Goal: Answer question/provide support

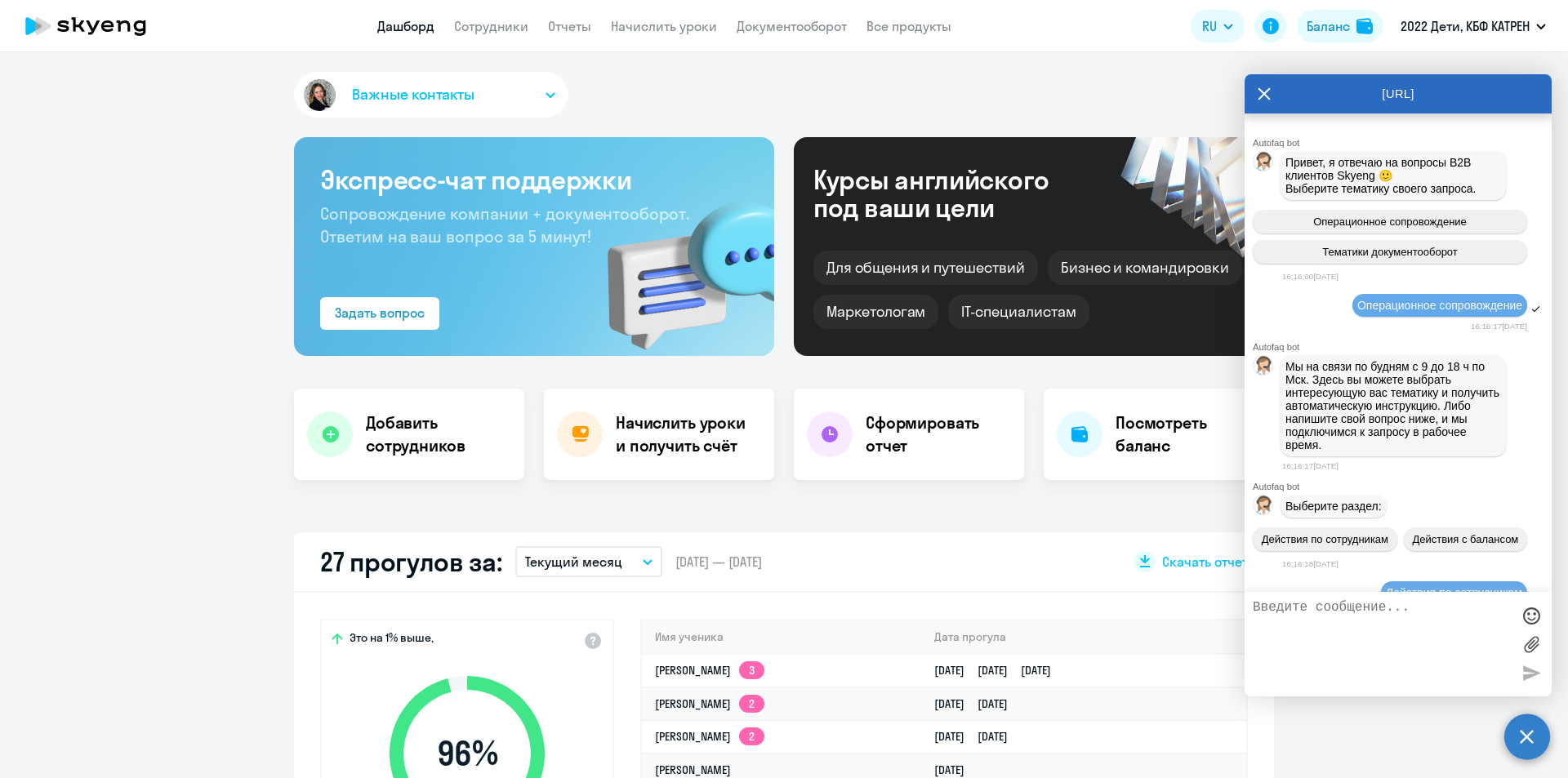
scroll to position [11108, 0]
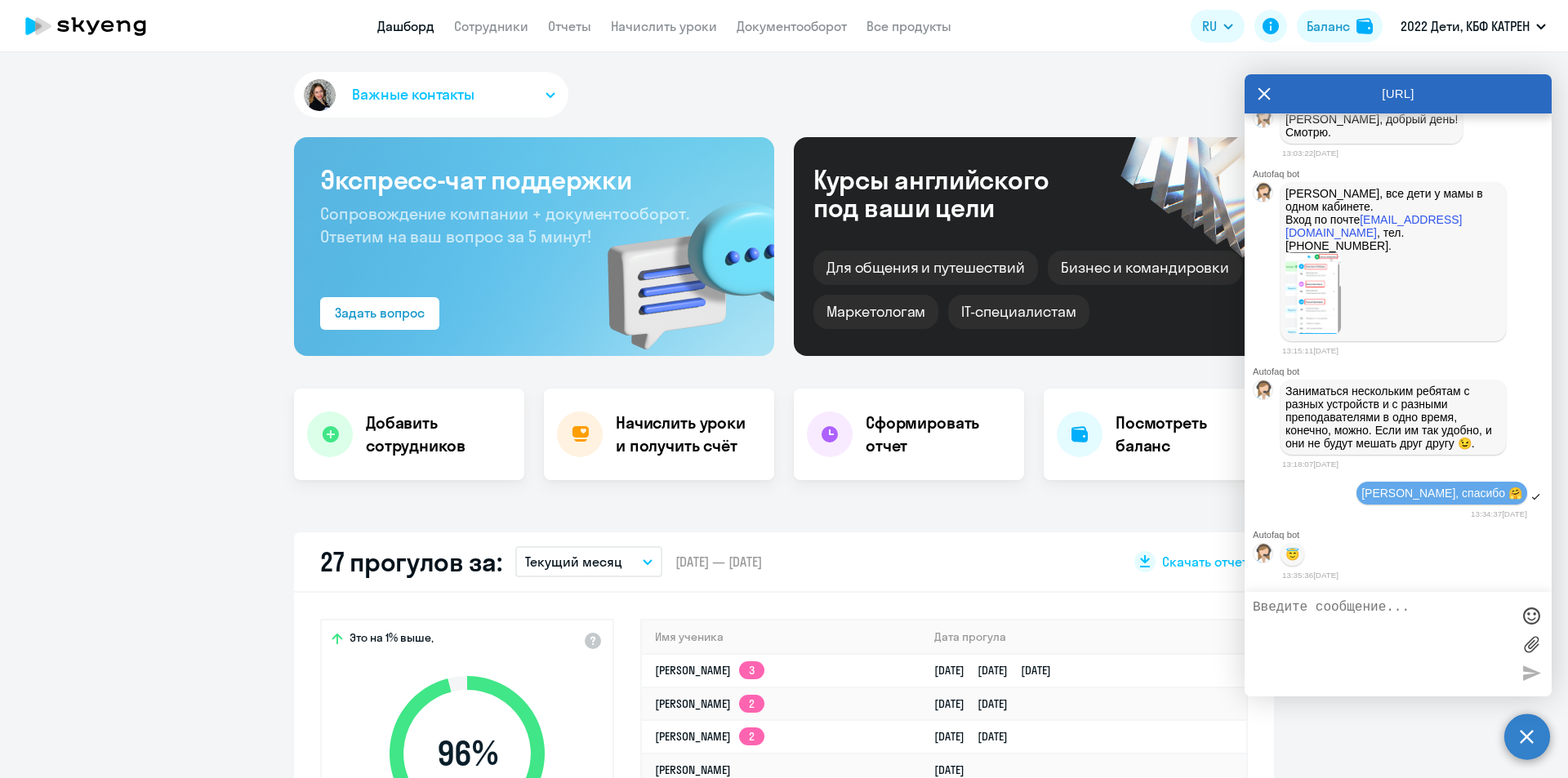
click at [1334, 609] on textarea at bounding box center [1381, 643] width 258 height 88
paste textarea "[PERSON_NAME], доброе утро! ID 42370915, 42316864 [PERSON_NAME] и [PERSON_NAME]…"
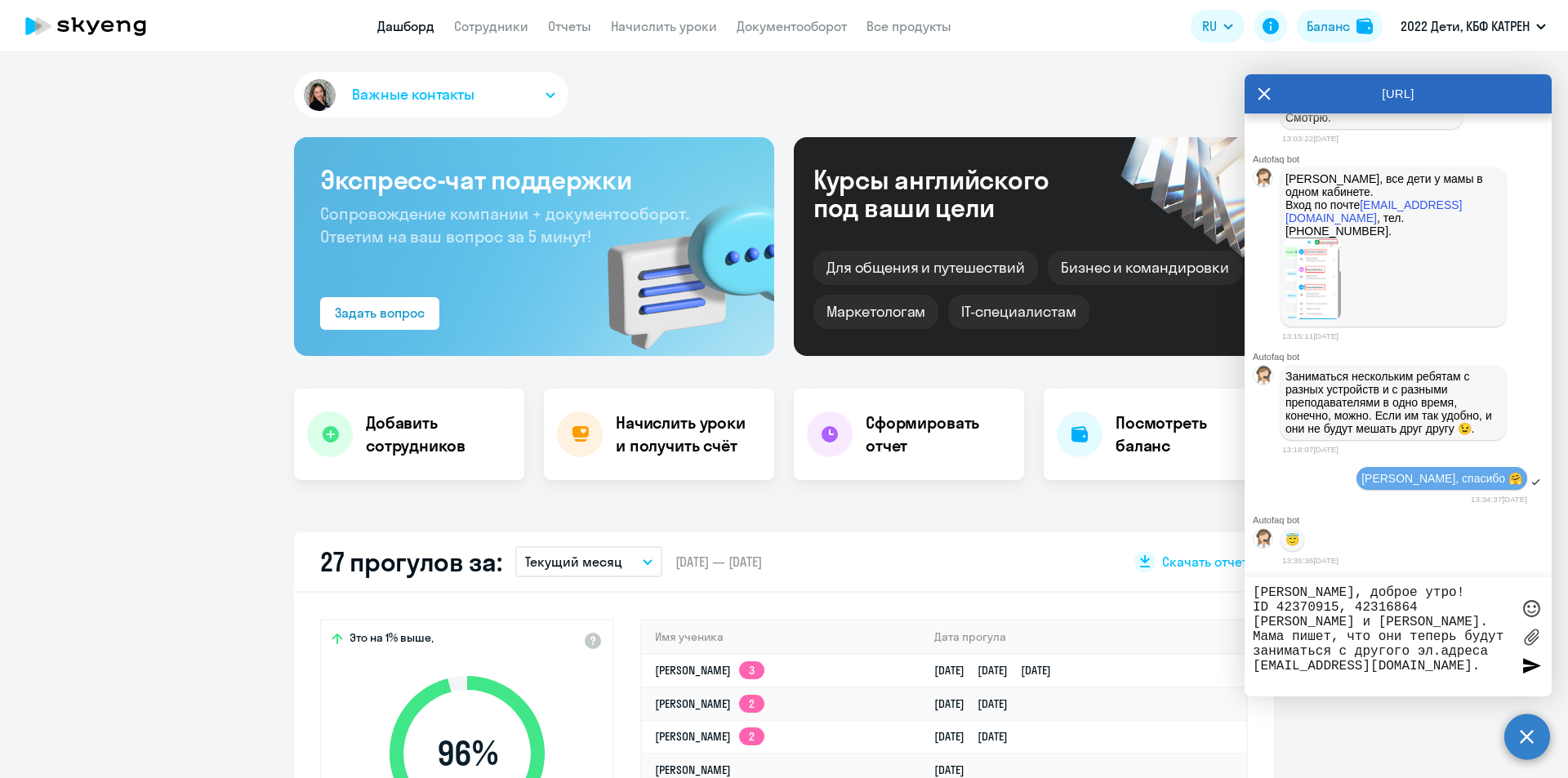
drag, startPoint x: 1395, startPoint y: 587, endPoint x: 1248, endPoint y: 592, distance: 147.1
click at [1248, 592] on div "[PERSON_NAME], доброе утро! ID 42370915, 42316864 [PERSON_NAME] и [PERSON_NAME]…" at bounding box center [1398, 636] width 307 height 119
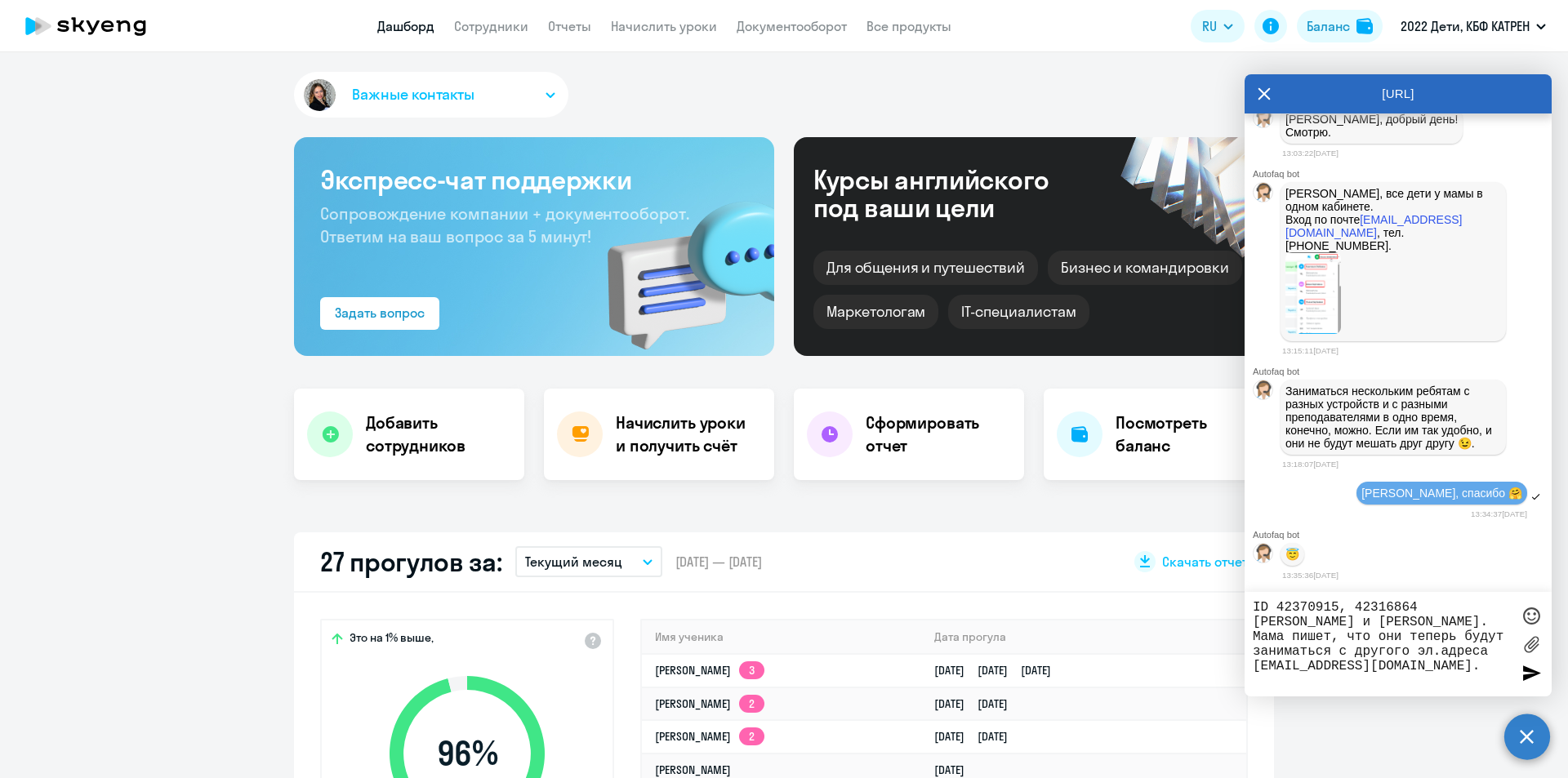
scroll to position [11107, 0]
click at [1438, 670] on textarea "ID 42370915, 42316864 [PERSON_NAME] и [PERSON_NAME]. Мама пишет, что они теперь…" at bounding box center [1381, 643] width 258 height 88
click at [1443, 671] on textarea "ID 42370915, 42316864 [PERSON_NAME] и [PERSON_NAME]. Мама пишет, что они теперь…" at bounding box center [1381, 643] width 258 height 88
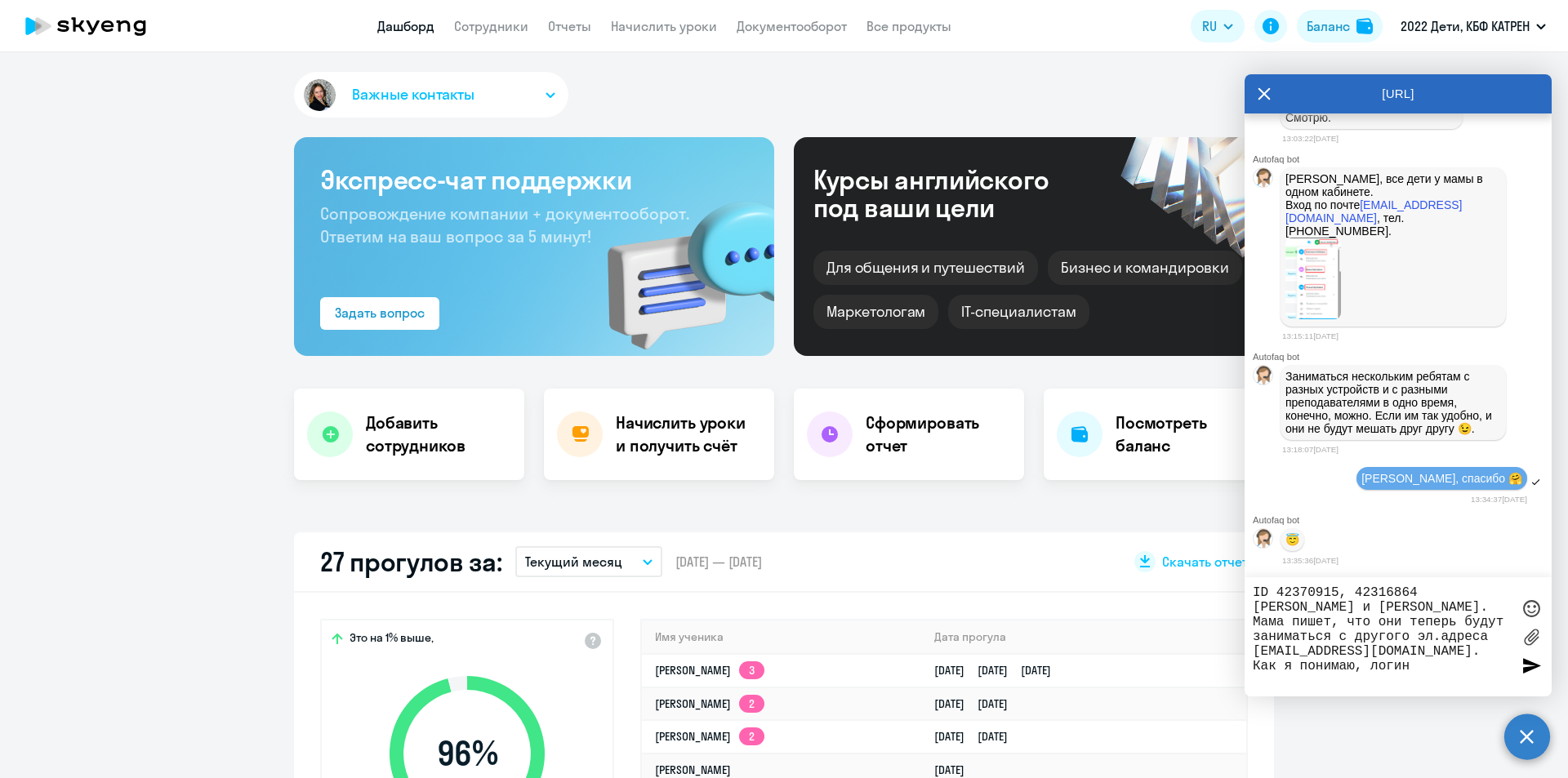
paste textarea "[EMAIL_ADDRESS][DOMAIN_NAME]"
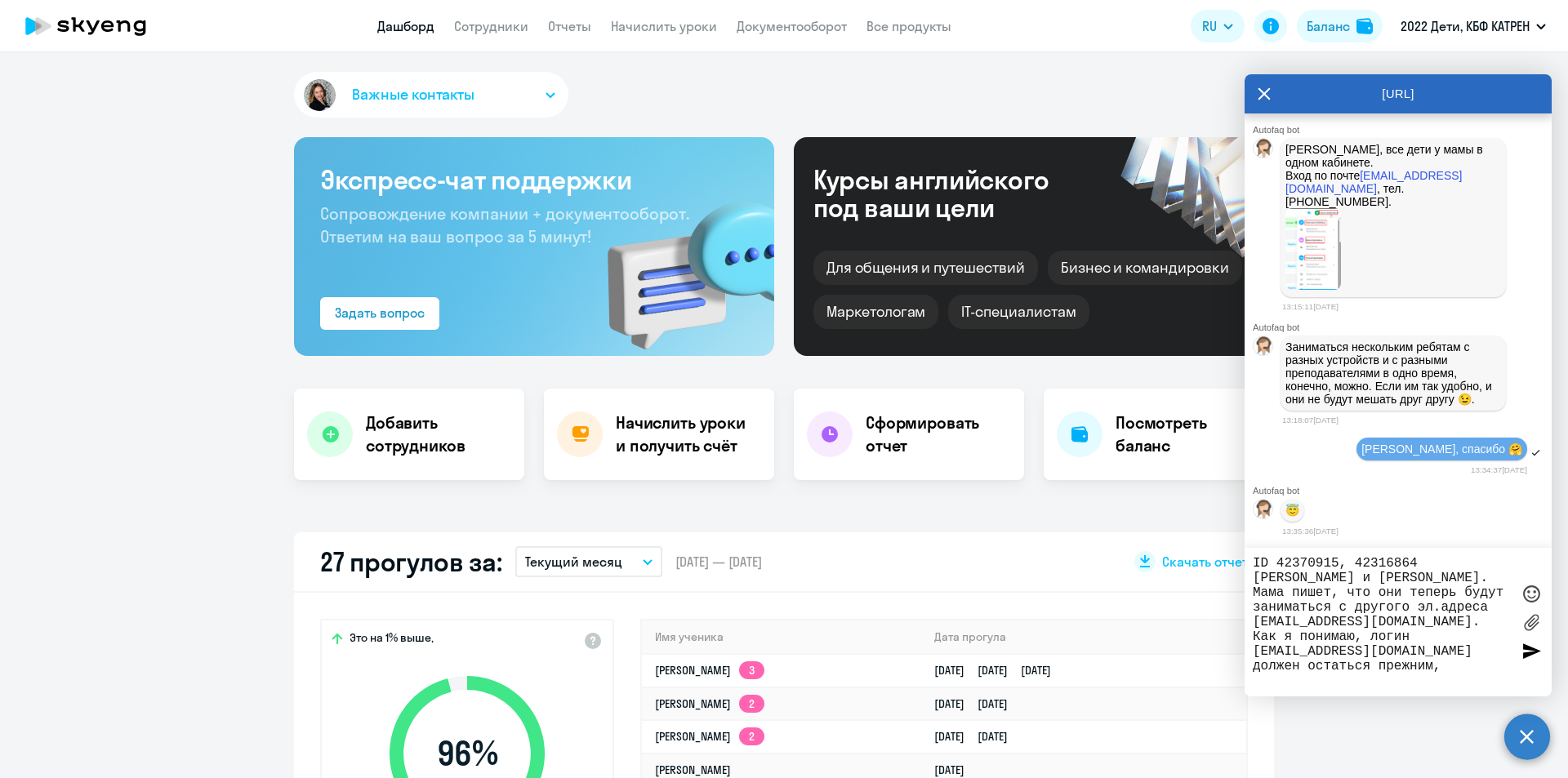
drag, startPoint x: 1256, startPoint y: 637, endPoint x: 1376, endPoint y: 634, distance: 120.0
click at [1376, 634] on textarea "ID 42370915, 42316864 [PERSON_NAME] и [PERSON_NAME]. Мама пишет, что они теперь…" at bounding box center [1381, 622] width 258 height 132
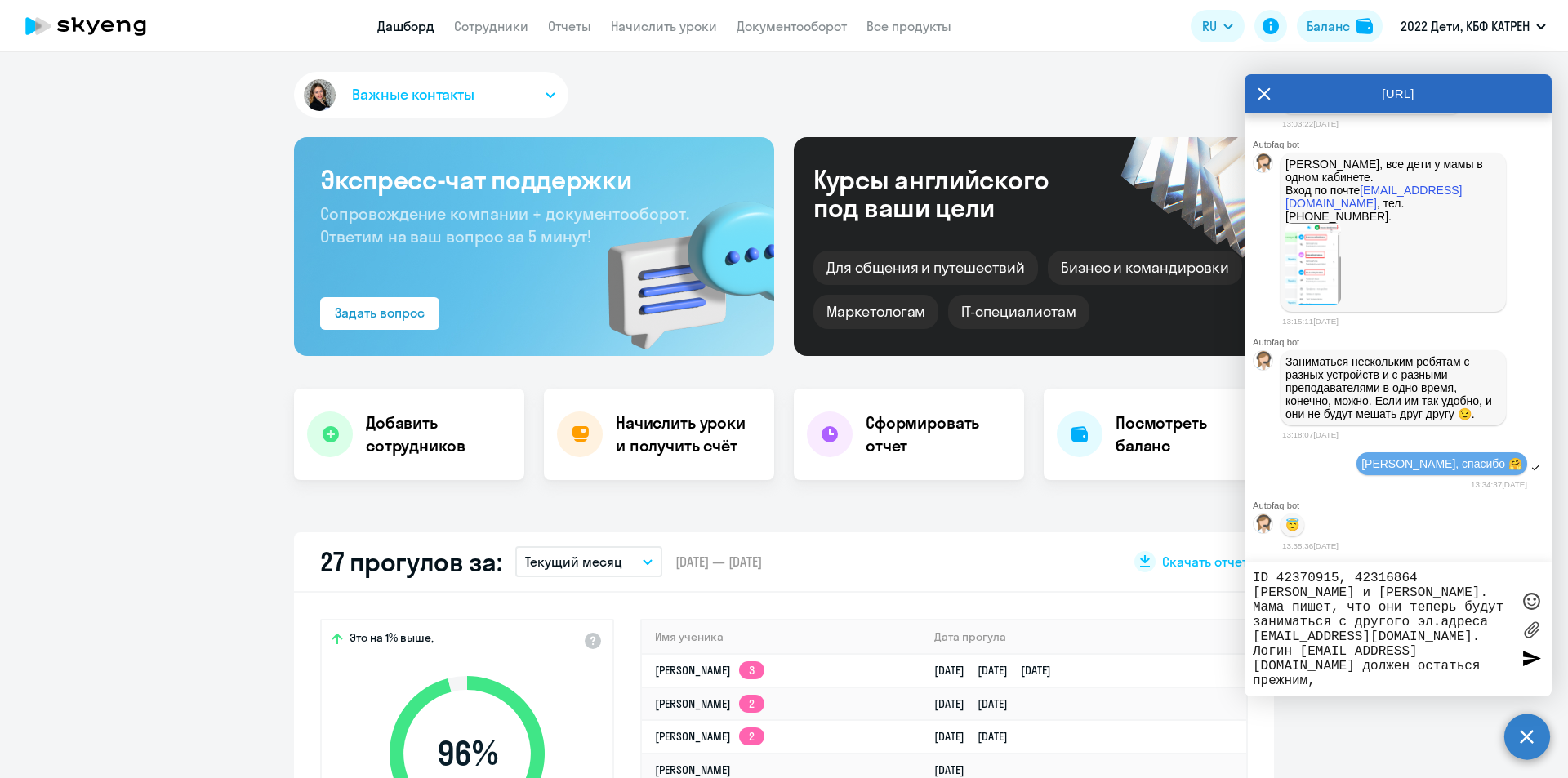
click at [1434, 670] on textarea "ID 42370915, 42316864 [PERSON_NAME] и [PERSON_NAME]. Мама пишет, что они теперь…" at bounding box center [1381, 629] width 258 height 117
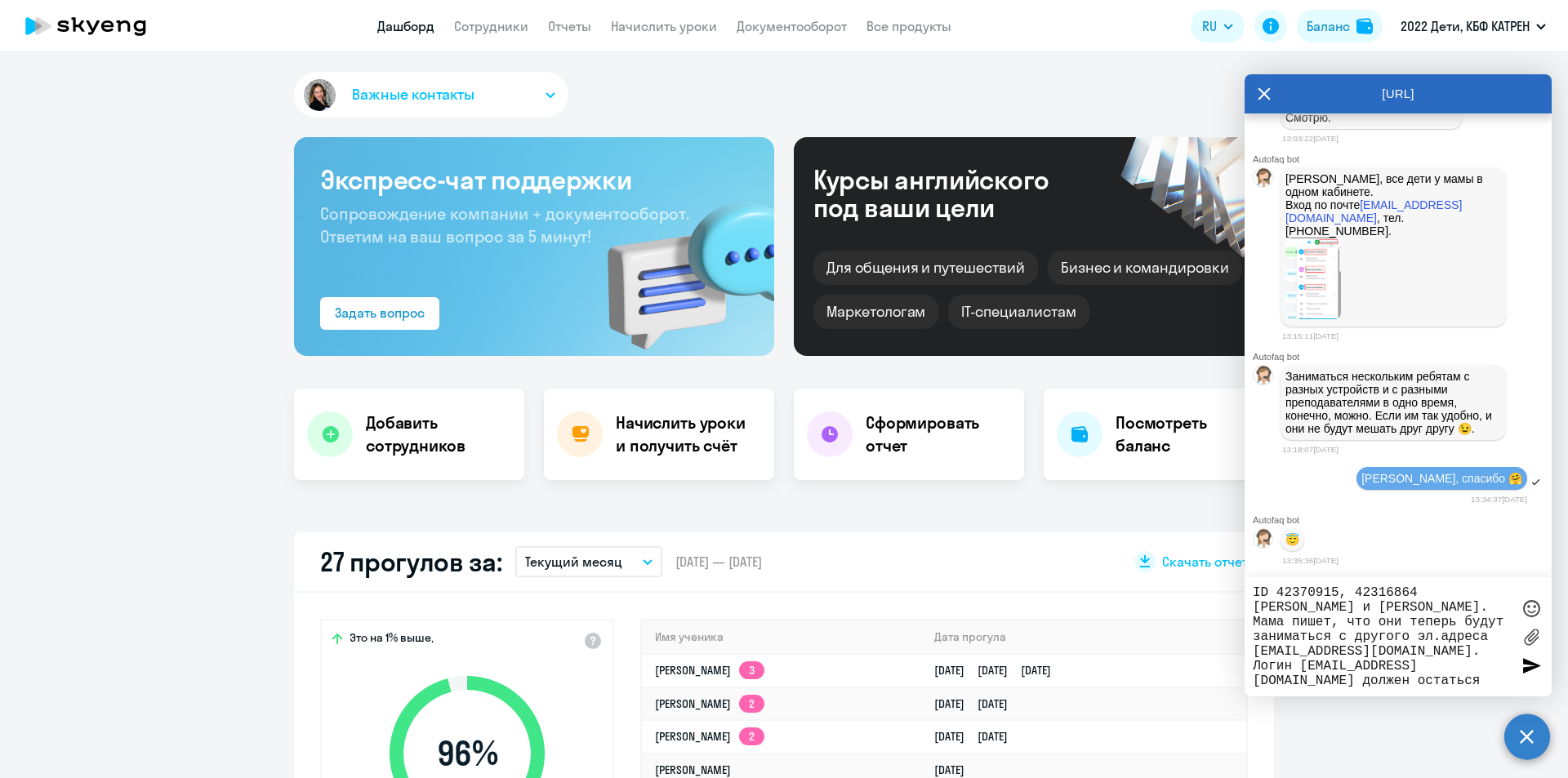
click at [1492, 633] on textarea "ID 42370915, 42316864 [PERSON_NAME] и [PERSON_NAME]. Мама пишет, что они теперь…" at bounding box center [1381, 636] width 258 height 103
click at [1494, 636] on textarea "ID 42370915, 42316864 [PERSON_NAME] и [PERSON_NAME]. Мама пишет, что они теперь…" at bounding box center [1381, 636] width 258 height 103
click at [1489, 635] on textarea "ID 42370915, 42316864 [PERSON_NAME] и [PERSON_NAME]. Мама пишет, что они теперь…" at bounding box center [1381, 636] width 258 height 103
click at [1488, 634] on textarea "ID 42370915, 42316864 [PERSON_NAME] и [PERSON_NAME]. Мама пишет, что они теперь…" at bounding box center [1381, 636] width 258 height 103
click at [1469, 648] on textarea "ID 42370915, 42316864 [PERSON_NAME] и [PERSON_NAME]. Мама пишет, что они теперь…" at bounding box center [1381, 636] width 258 height 103
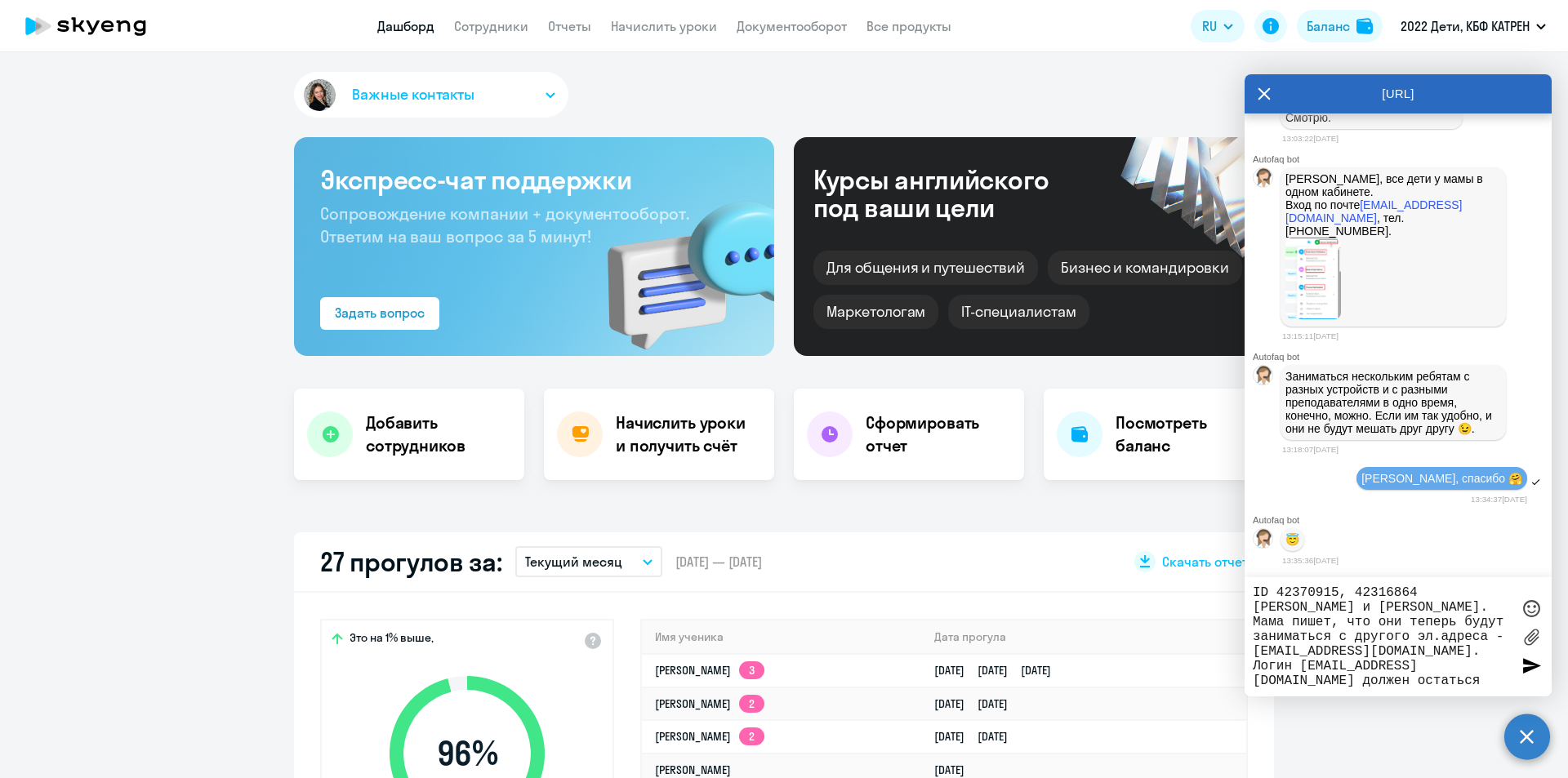
drag, startPoint x: 1300, startPoint y: 666, endPoint x: 1502, endPoint y: 662, distance: 202.0
click at [1502, 662] on textarea "ID 42370915, 42316864 [PERSON_NAME] и [PERSON_NAME]. Мама пишет, что они теперь…" at bounding box center [1381, 636] width 258 height 103
click at [1453, 680] on textarea "ID 42370915, 42316864 [PERSON_NAME] и [PERSON_NAME]. Мама пишет, что они теперь…" at bounding box center [1381, 636] width 258 height 103
click at [1253, 663] on textarea "ID 42370915, 42316864 [PERSON_NAME] и [PERSON_NAME]. Мама пишет, что они теперь…" at bounding box center [1381, 636] width 258 height 103
click at [1291, 668] on textarea "ID 42370915, 42316864 [PERSON_NAME] и [PERSON_NAME]. Мама пишет, что они теперь…" at bounding box center [1381, 636] width 258 height 103
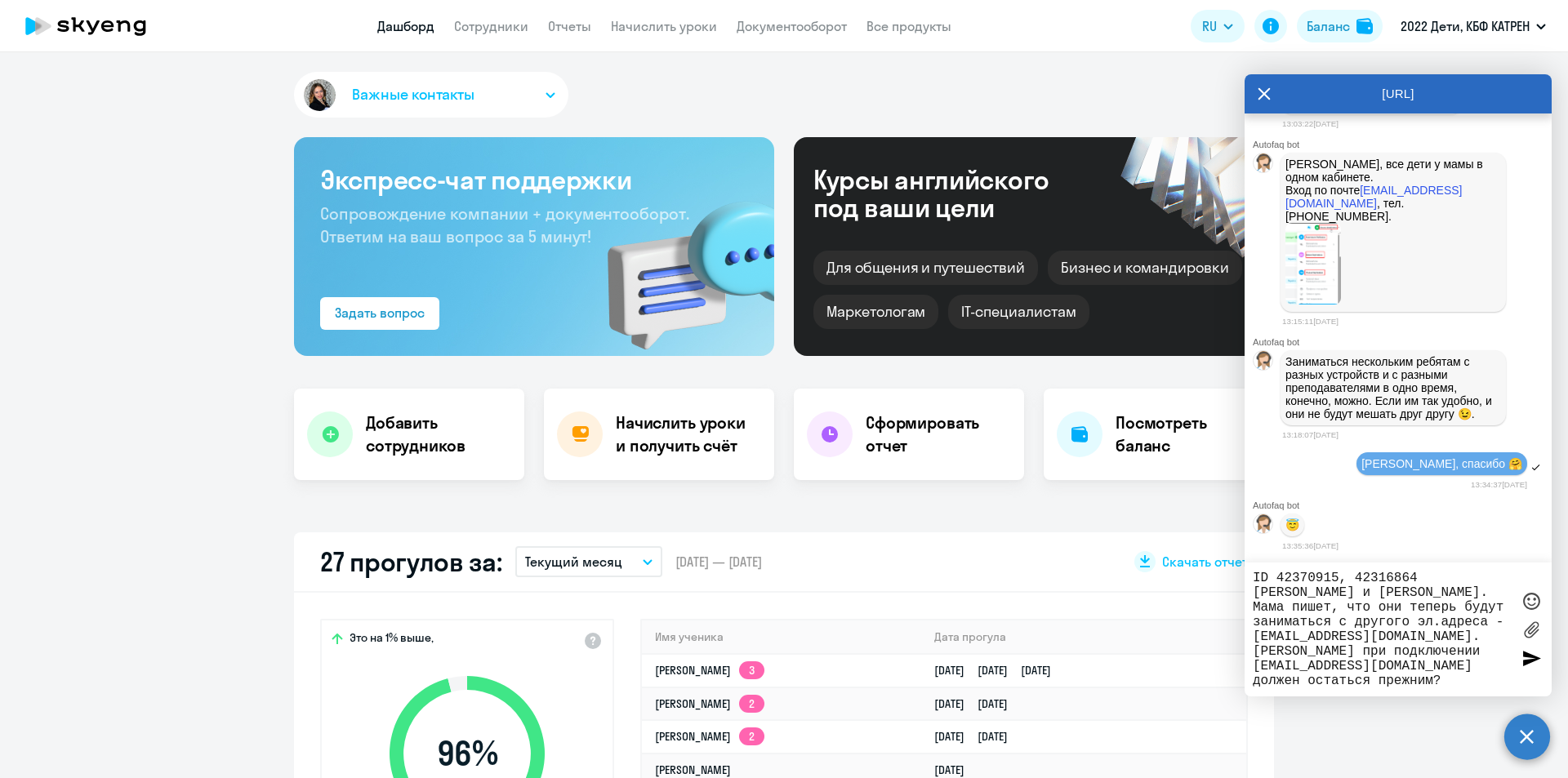
click at [1292, 651] on textarea "ID 42370915, 42316864 [PERSON_NAME] и [PERSON_NAME]. Мама пишет, что они теперь…" at bounding box center [1381, 629] width 258 height 117
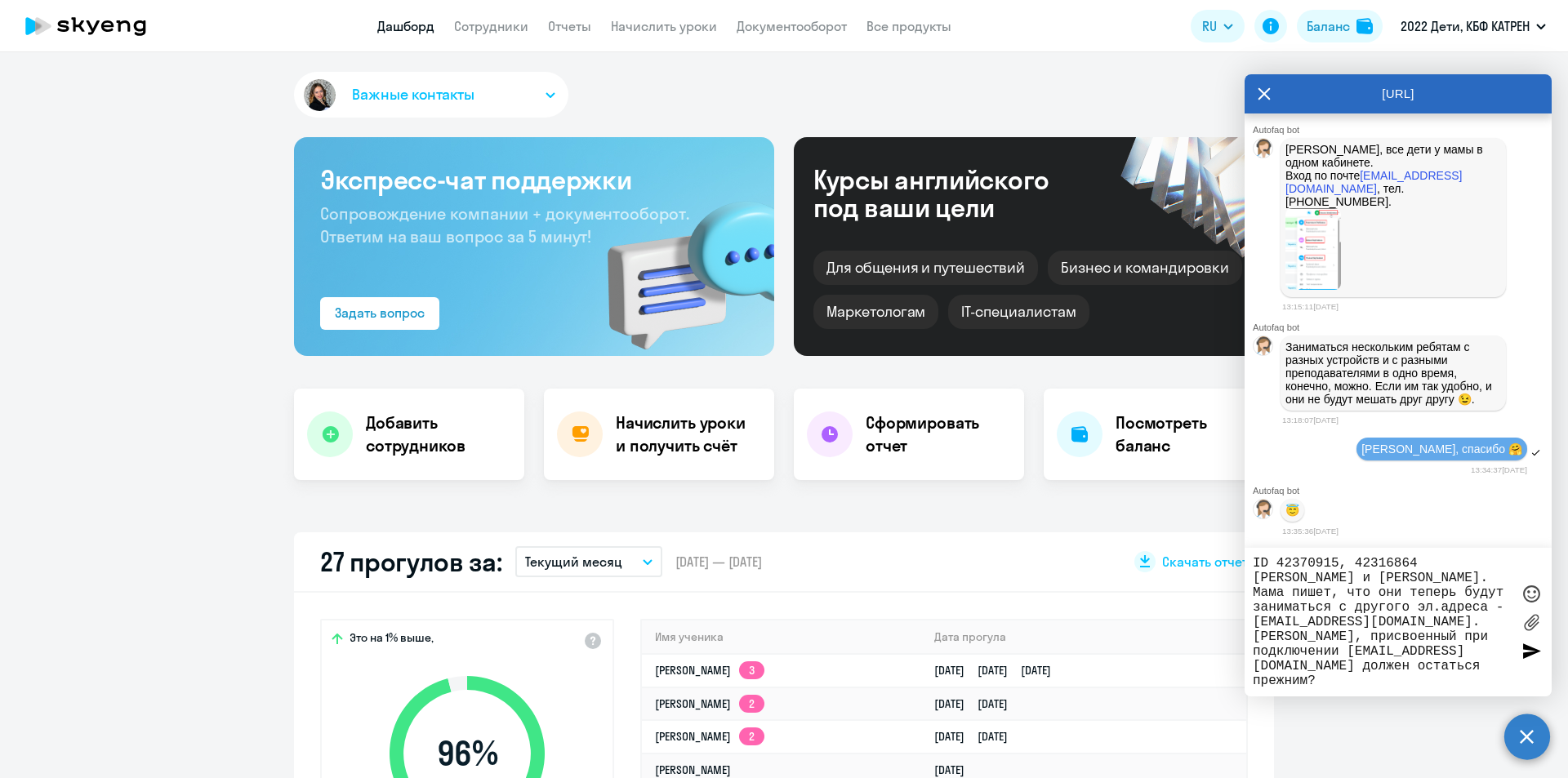
drag, startPoint x: 1307, startPoint y: 634, endPoint x: 1395, endPoint y: 633, distance: 88.0
click at [1395, 633] on textarea "ID 42370915, 42316864 [PERSON_NAME] и [PERSON_NAME]. Мама пишет, что они теперь…" at bounding box center [1381, 622] width 258 height 132
click at [1348, 649] on textarea "ID 42370915, 42316864 [PERSON_NAME] и [PERSON_NAME]. Мама пишет, что они теперь…" at bounding box center [1381, 622] width 258 height 132
click at [1337, 649] on textarea "ID 42370915, 42316864 [PERSON_NAME] и [PERSON_NAME]. Мама пишет, что они теперь…" at bounding box center [1381, 622] width 258 height 132
click at [1256, 666] on textarea "ID 42370915, 42316864 [PERSON_NAME] и [PERSON_NAME]. Мама пишет, что они теперь…" at bounding box center [1381, 622] width 258 height 132
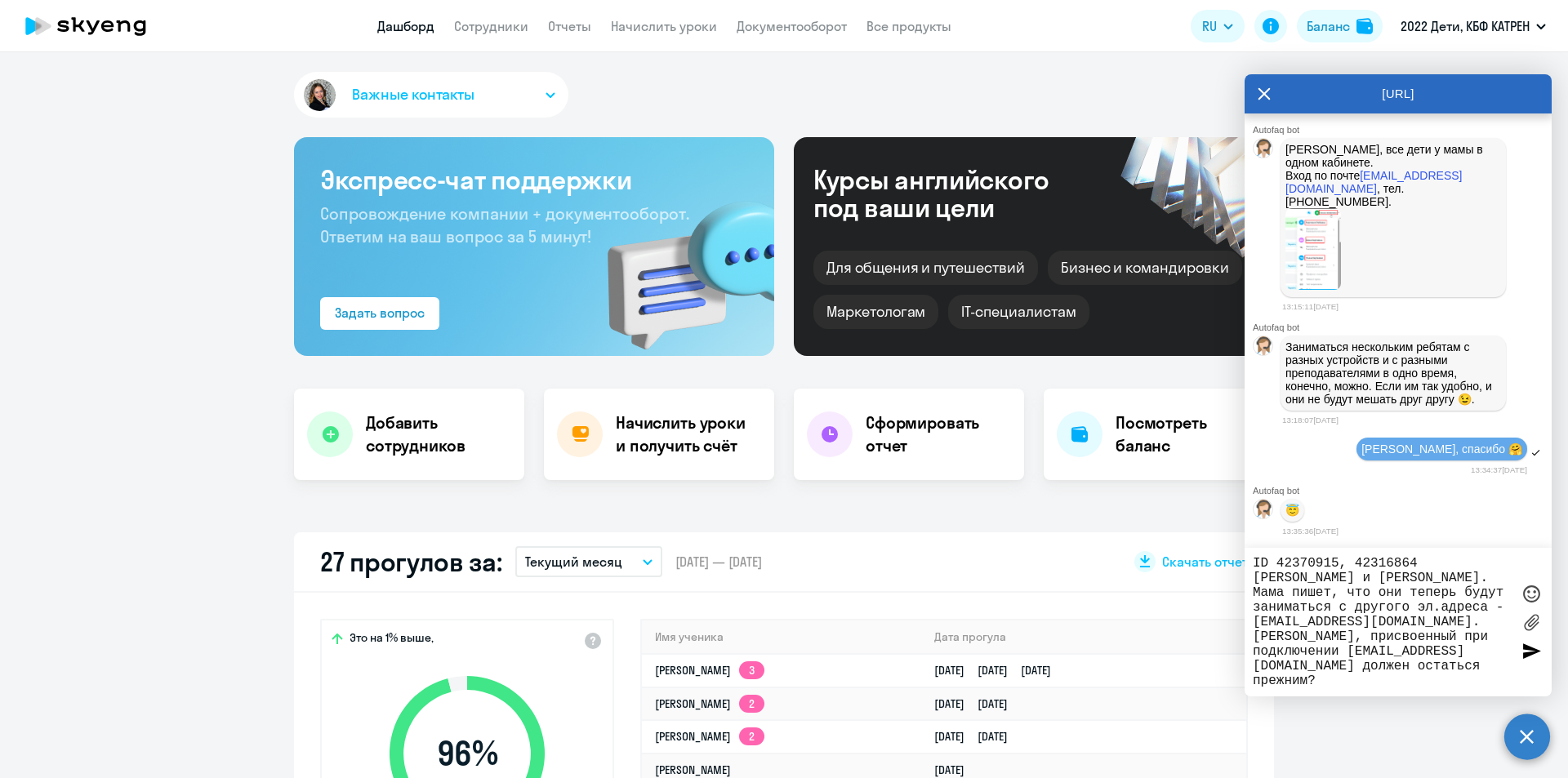
scroll to position [81, 0]
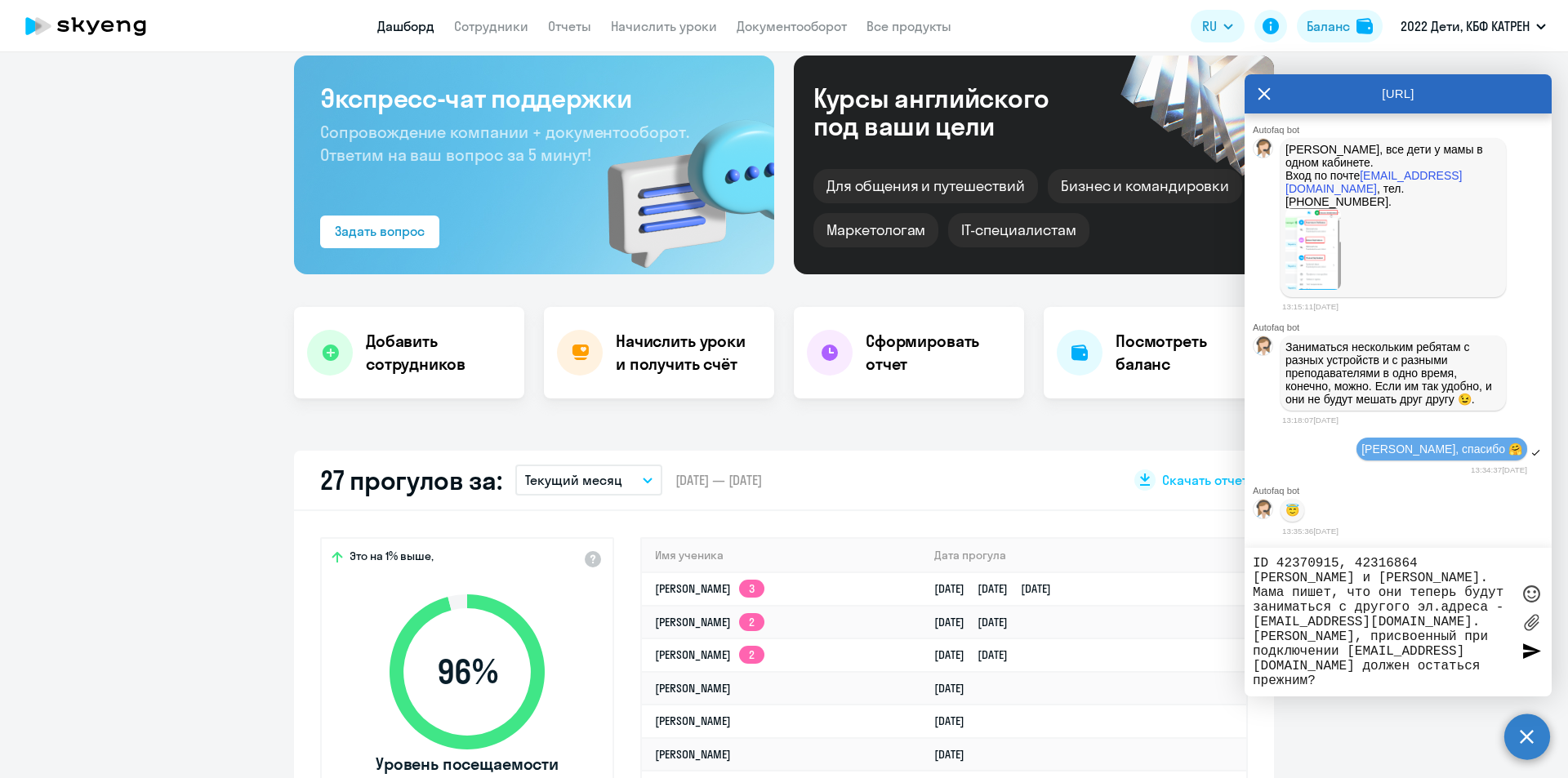
click at [1341, 654] on textarea "ID 42370915, 42316864 [PERSON_NAME] и [PERSON_NAME]. Мама пишет, что они теперь…" at bounding box center [1381, 622] width 258 height 132
click at [1309, 639] on textarea "ID 42370915, 42316864 [PERSON_NAME] и [PERSON_NAME]. Мама пишет, что они теперь…" at bounding box center [1381, 622] width 258 height 132
click at [1403, 638] on textarea "ID 42370915, 42316864 [PERSON_NAME] и [PERSON_NAME]. Мама пишет, что они теперь…" at bounding box center [1381, 622] width 258 height 132
drag, startPoint x: 1308, startPoint y: 636, endPoint x: 1390, endPoint y: 634, distance: 82.0
click at [1397, 636] on textarea "ID 42370915, 42316864 [PERSON_NAME] и [PERSON_NAME]. Мама пишет, что они теперь…" at bounding box center [1381, 622] width 258 height 132
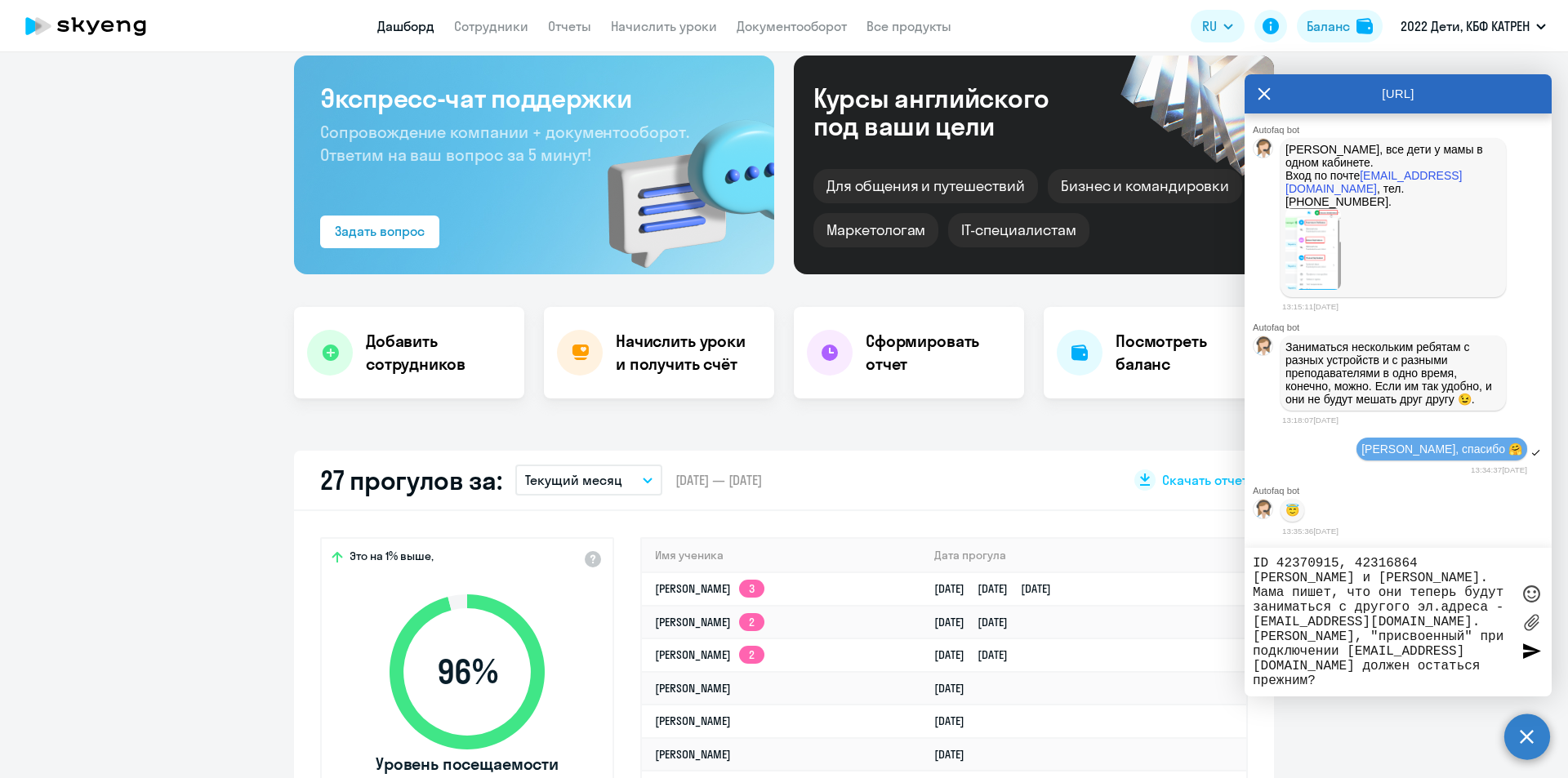
click at [1314, 636] on textarea "ID 42370915, 42316864 [PERSON_NAME] и [PERSON_NAME]. Мама пишет, что они теперь…" at bounding box center [1381, 622] width 258 height 132
drag, startPoint x: 1314, startPoint y: 636, endPoint x: 1399, endPoint y: 639, distance: 85.1
click at [1399, 639] on textarea "ID 42370915, 42316864 [PERSON_NAME] и [PERSON_NAME]. Мама пишет, что они теперь…" at bounding box center [1381, 622] width 258 height 132
click at [1378, 648] on textarea "ID 42370915, 42316864 [PERSON_NAME] и [PERSON_NAME]. Мама пишет, что они теперь…" at bounding box center [1381, 622] width 258 height 132
type textarea "ID 42370915, 42316864 [PERSON_NAME] и [PERSON_NAME]. Мама пишет, что они теперь…"
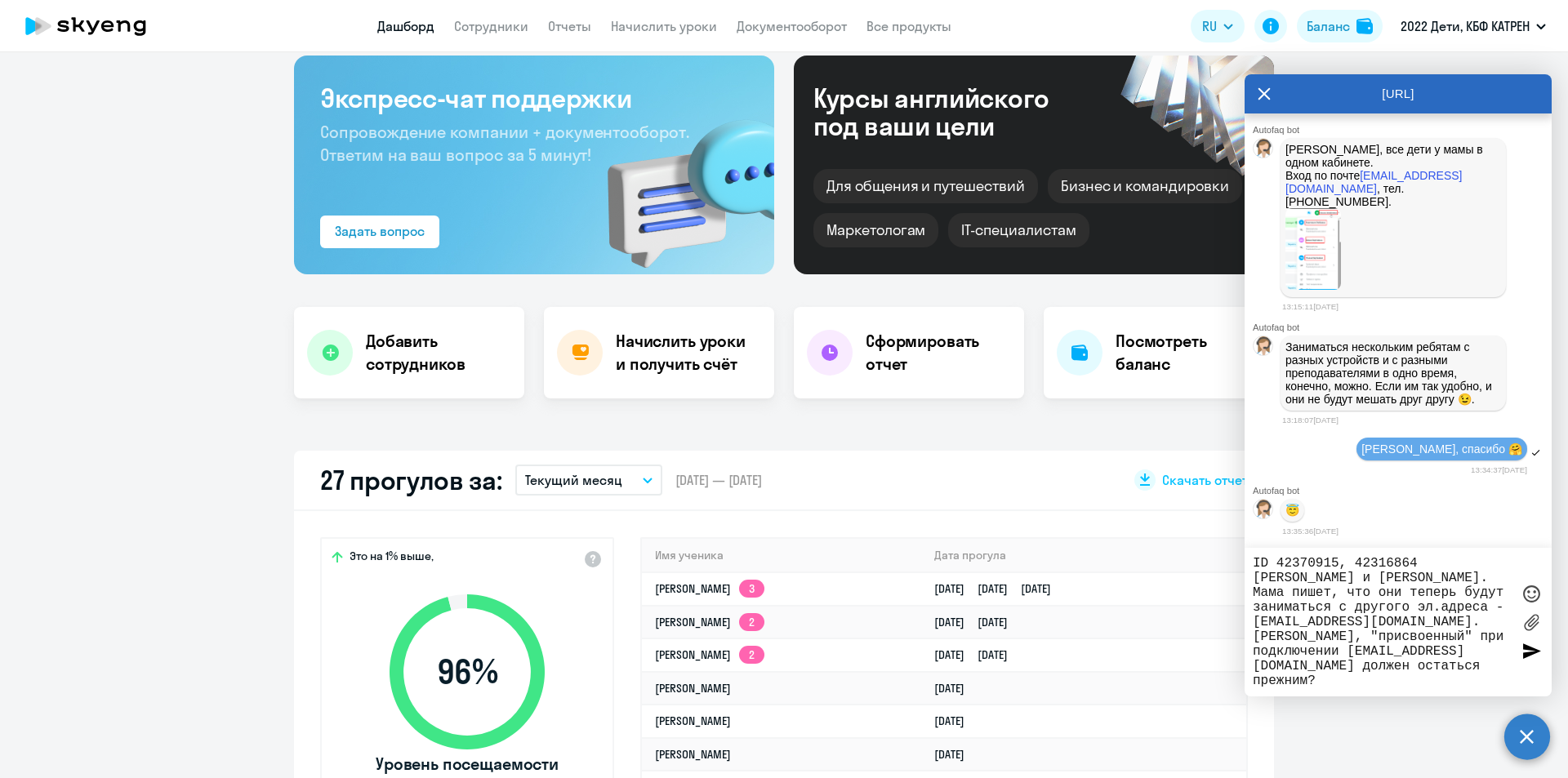
click at [1528, 653] on div at bounding box center [1531, 650] width 24 height 24
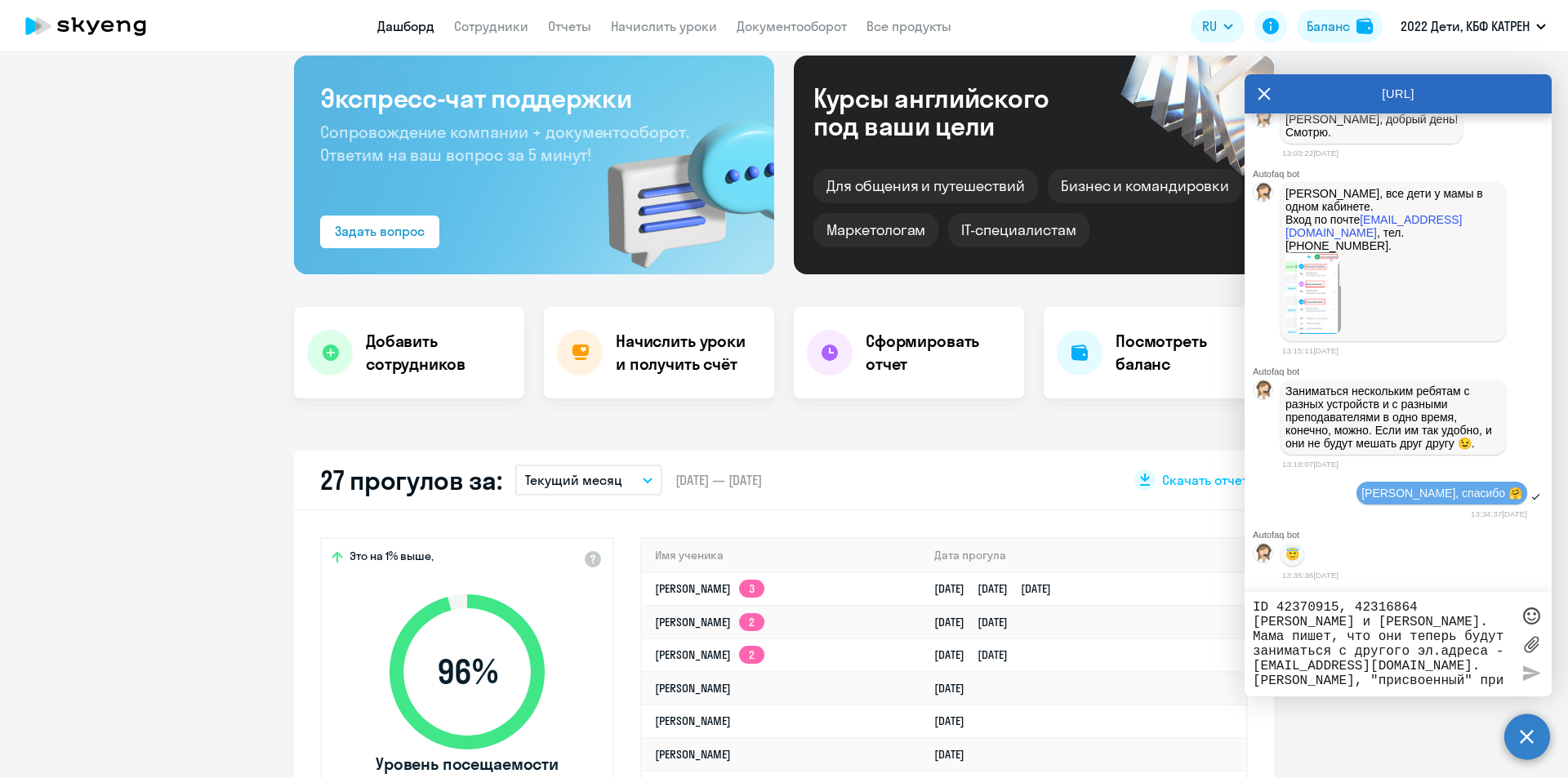
scroll to position [11249, 0]
